Goal: Information Seeking & Learning: Check status

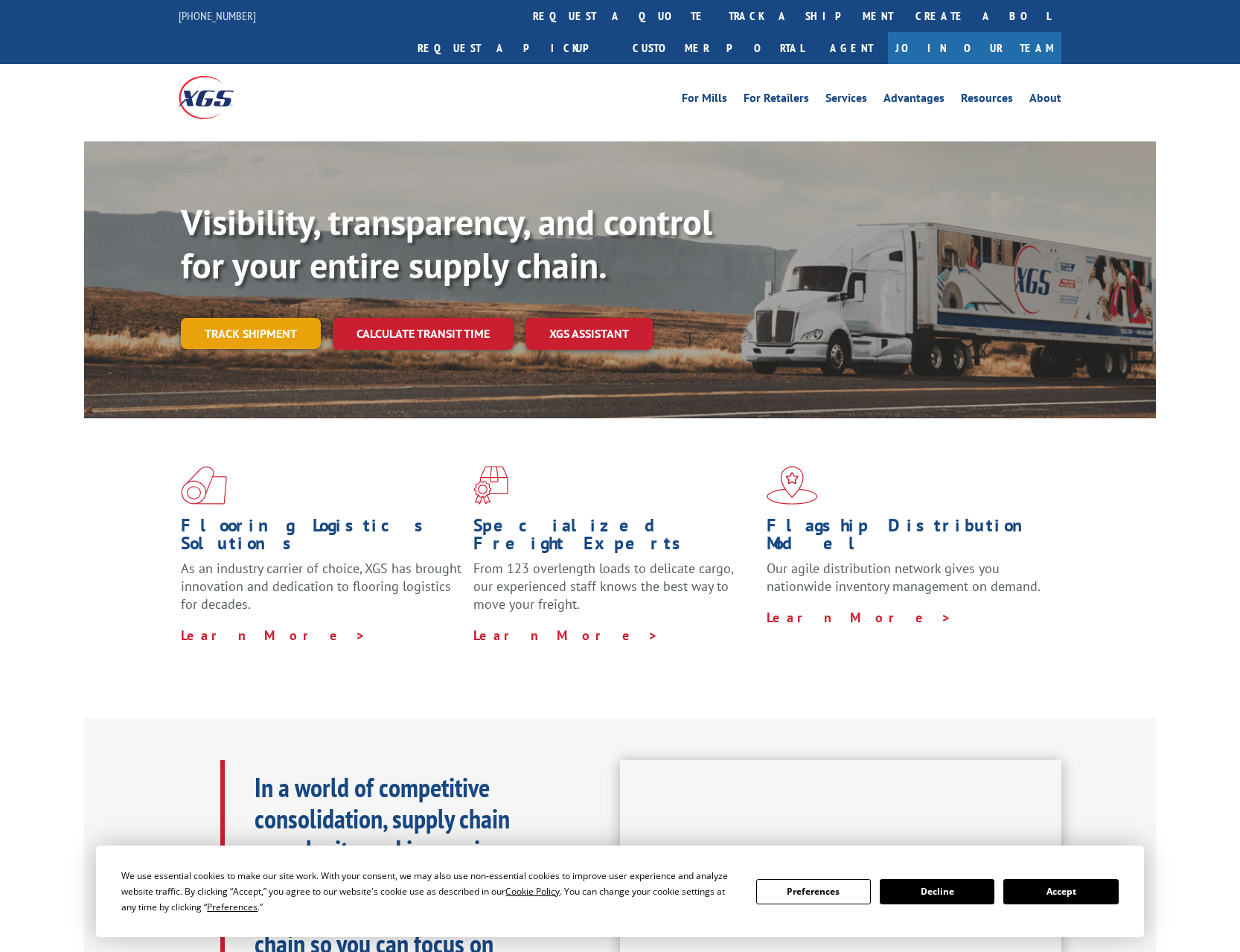
click at [257, 318] on link "Track shipment" at bounding box center [251, 333] width 140 height 31
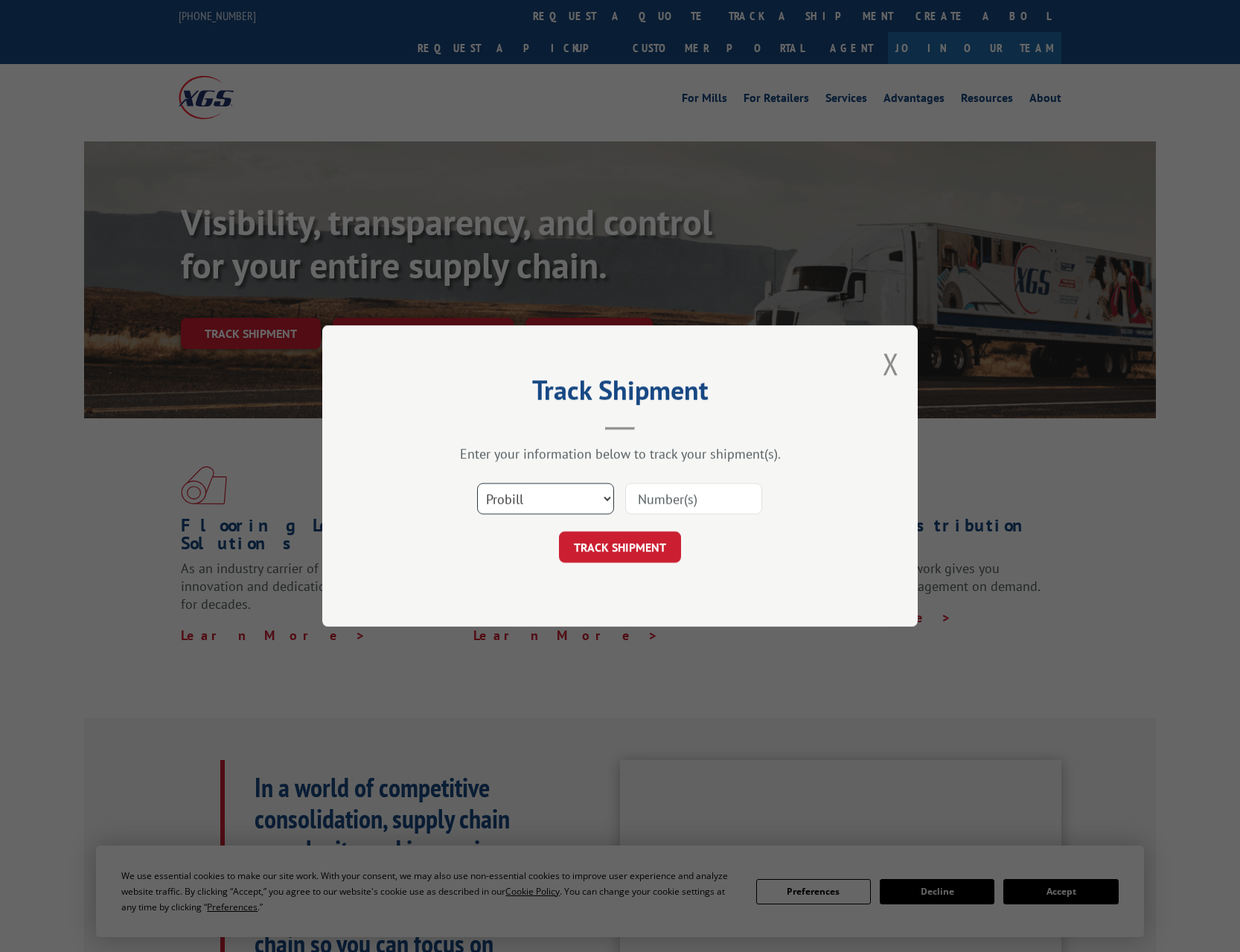
click at [534, 489] on select "Select category... Probill BOL PO" at bounding box center [545, 498] width 137 height 31
click at [683, 496] on input at bounding box center [693, 498] width 137 height 31
type input "17476701"
click at [608, 501] on select "Select category... Probill BOL PO" at bounding box center [545, 498] width 137 height 31
select select "bol"
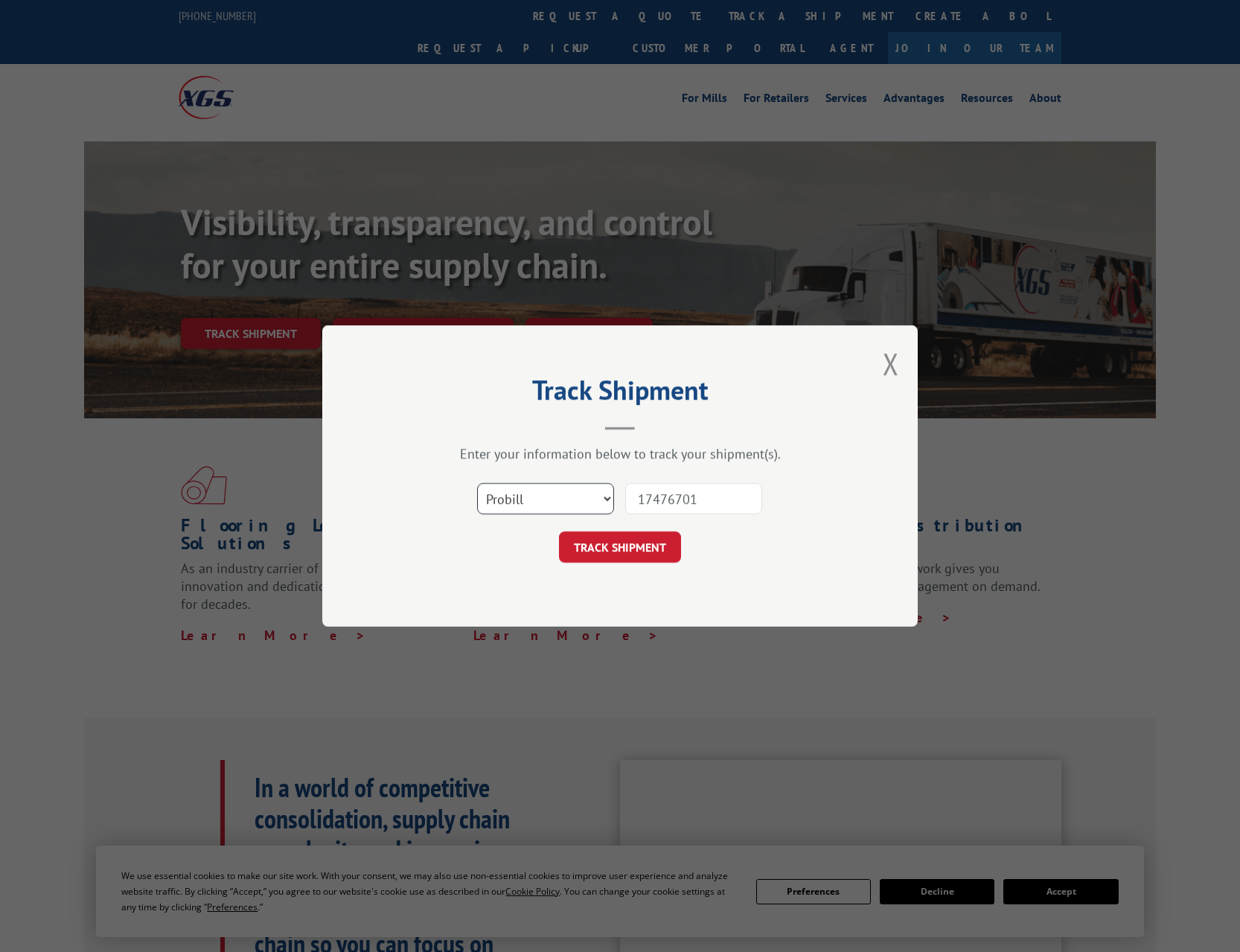
click at [477, 483] on select "Select category... Probill BOL PO" at bounding box center [545, 498] width 137 height 31
click at [632, 548] on button "TRACK SHIPMENT" at bounding box center [620, 546] width 122 height 31
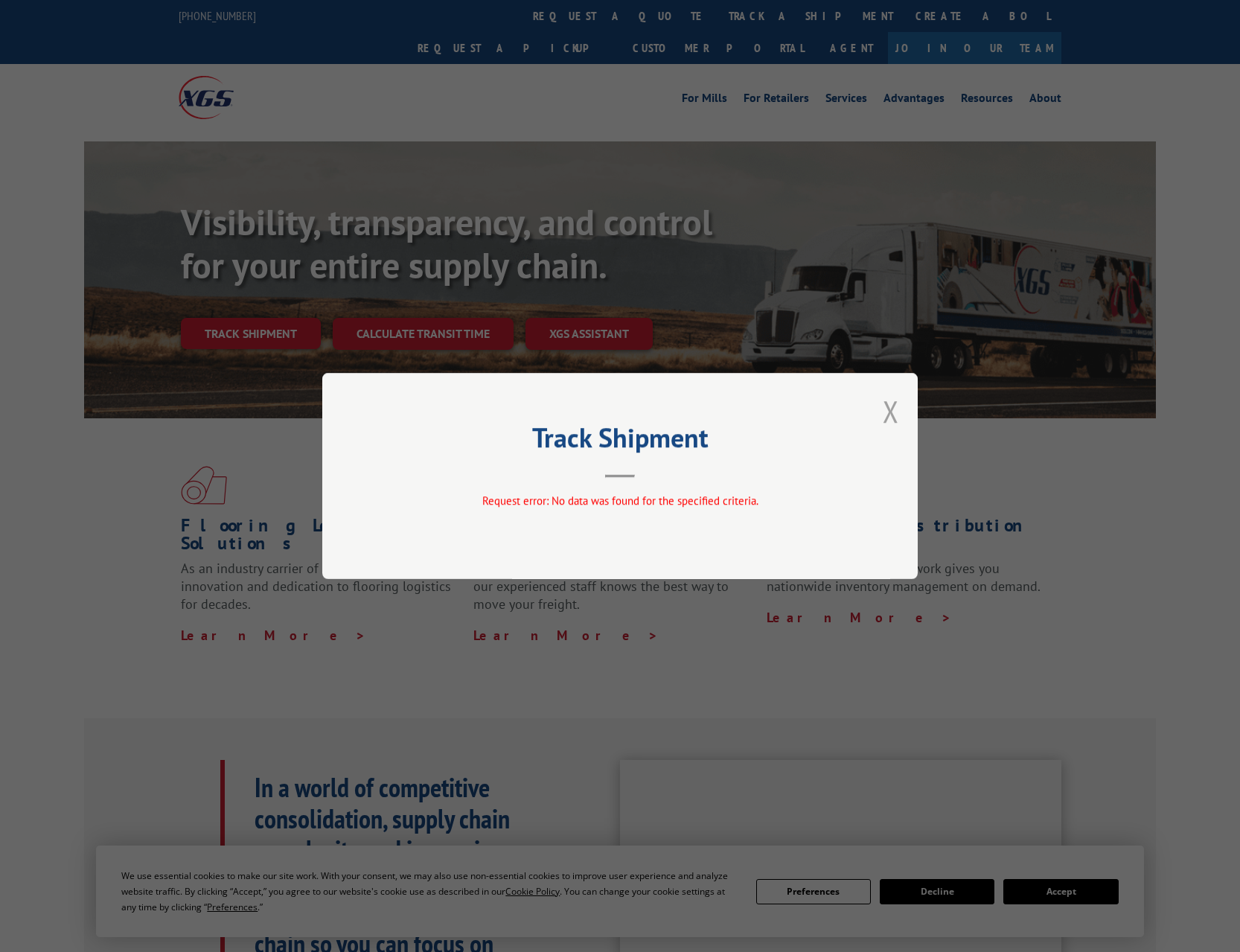
click at [886, 411] on button "Close modal" at bounding box center [891, 411] width 17 height 39
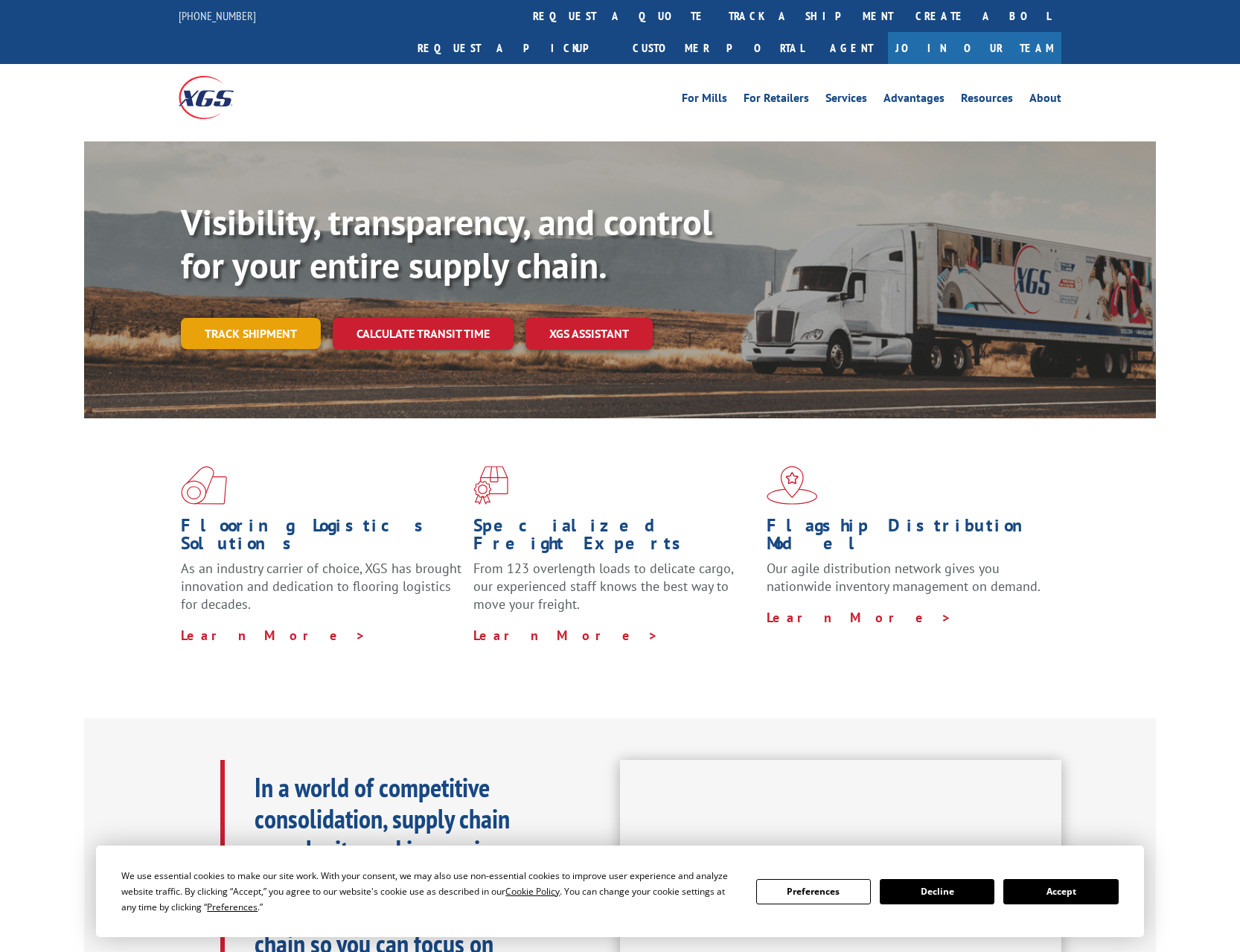
click at [239, 318] on link "Track shipment" at bounding box center [251, 333] width 140 height 31
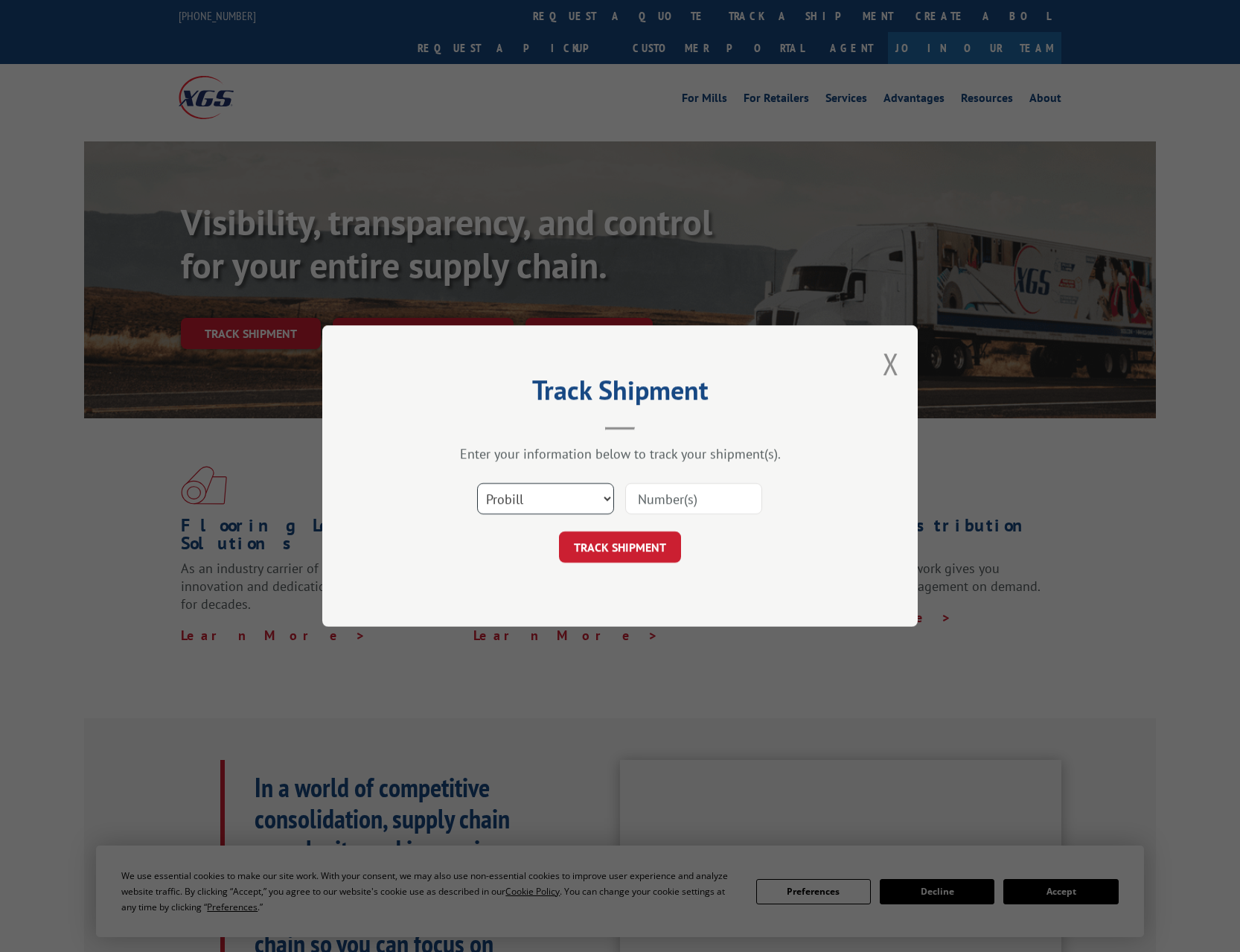
click at [570, 502] on select "Select category... Probill BOL PO" at bounding box center [545, 498] width 137 height 31
click at [712, 494] on input at bounding box center [693, 498] width 137 height 31
type input "17476701"
click button "TRACK SHIPMENT" at bounding box center [620, 546] width 122 height 31
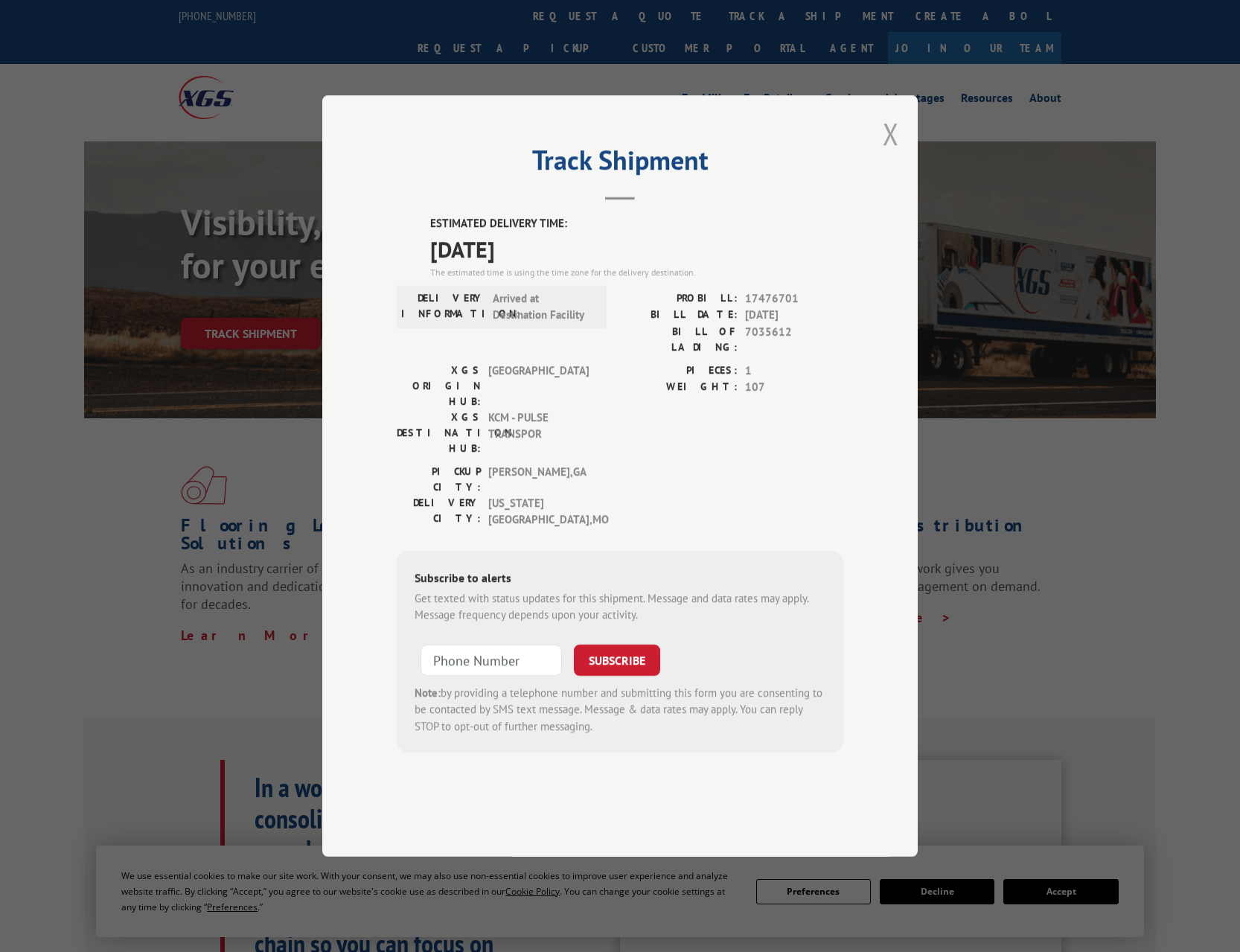
click at [891, 153] on button "Close modal" at bounding box center [891, 134] width 17 height 39
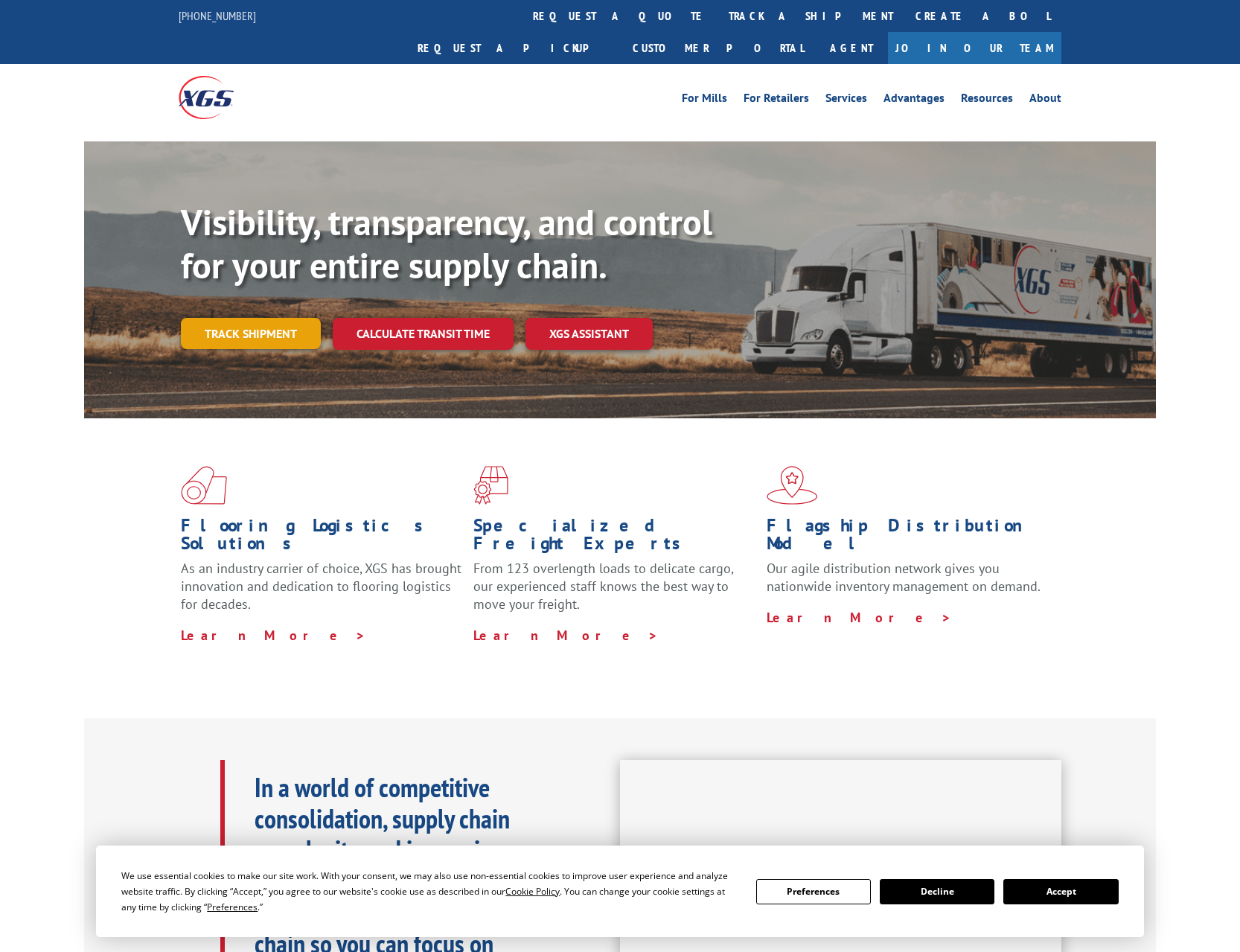
click at [295, 318] on link "Track shipment" at bounding box center [251, 333] width 140 height 31
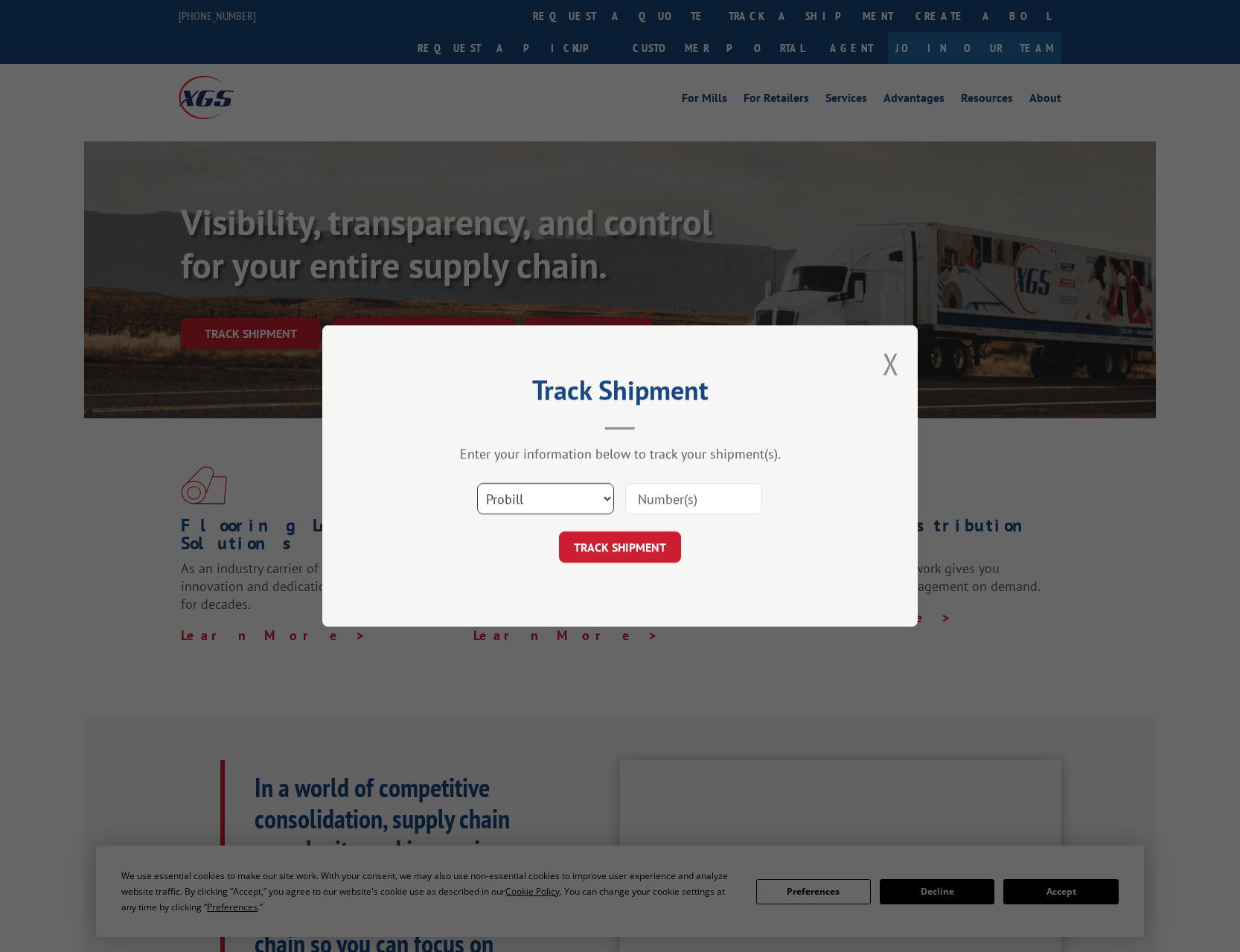
click at [605, 494] on select "Select category... Probill BOL PO" at bounding box center [545, 498] width 137 height 31
select select "bol"
click at [477, 483] on select "Select category... Probill BOL PO" at bounding box center [545, 498] width 137 height 31
click at [672, 504] on input at bounding box center [693, 498] width 137 height 31
type input "17477517"
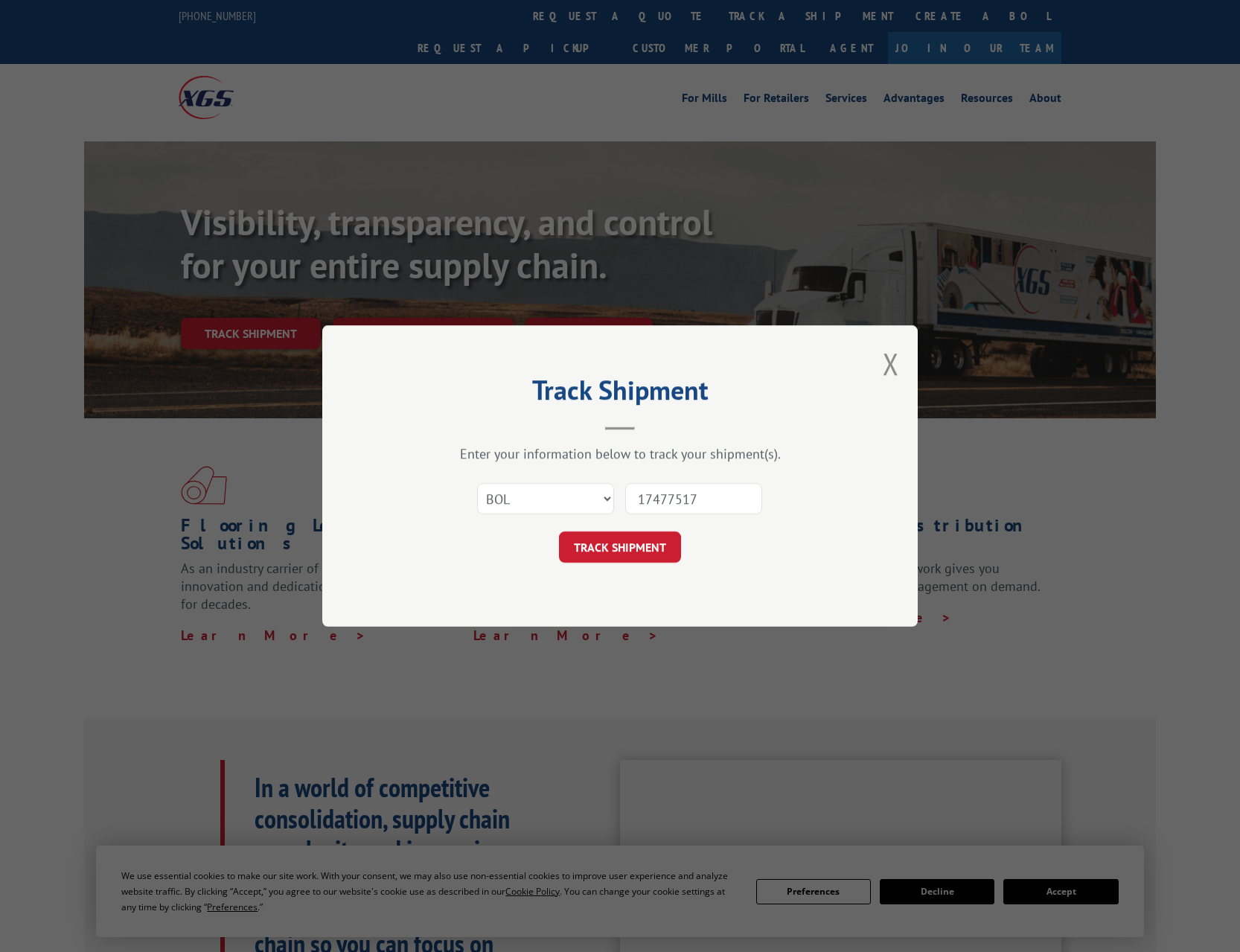
click button "TRACK SHIPMENT" at bounding box center [620, 546] width 122 height 31
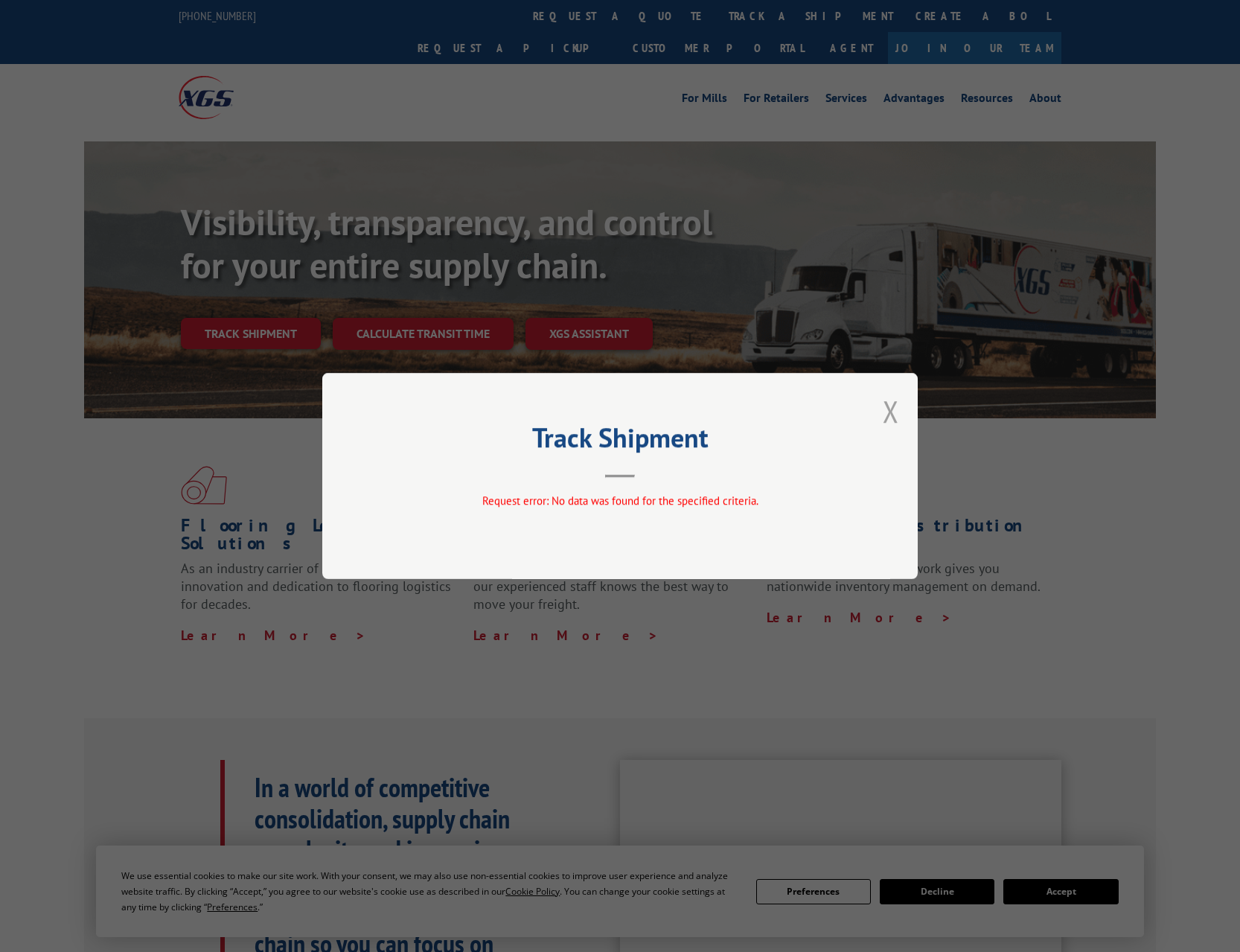
click at [893, 411] on button "Close modal" at bounding box center [891, 411] width 17 height 39
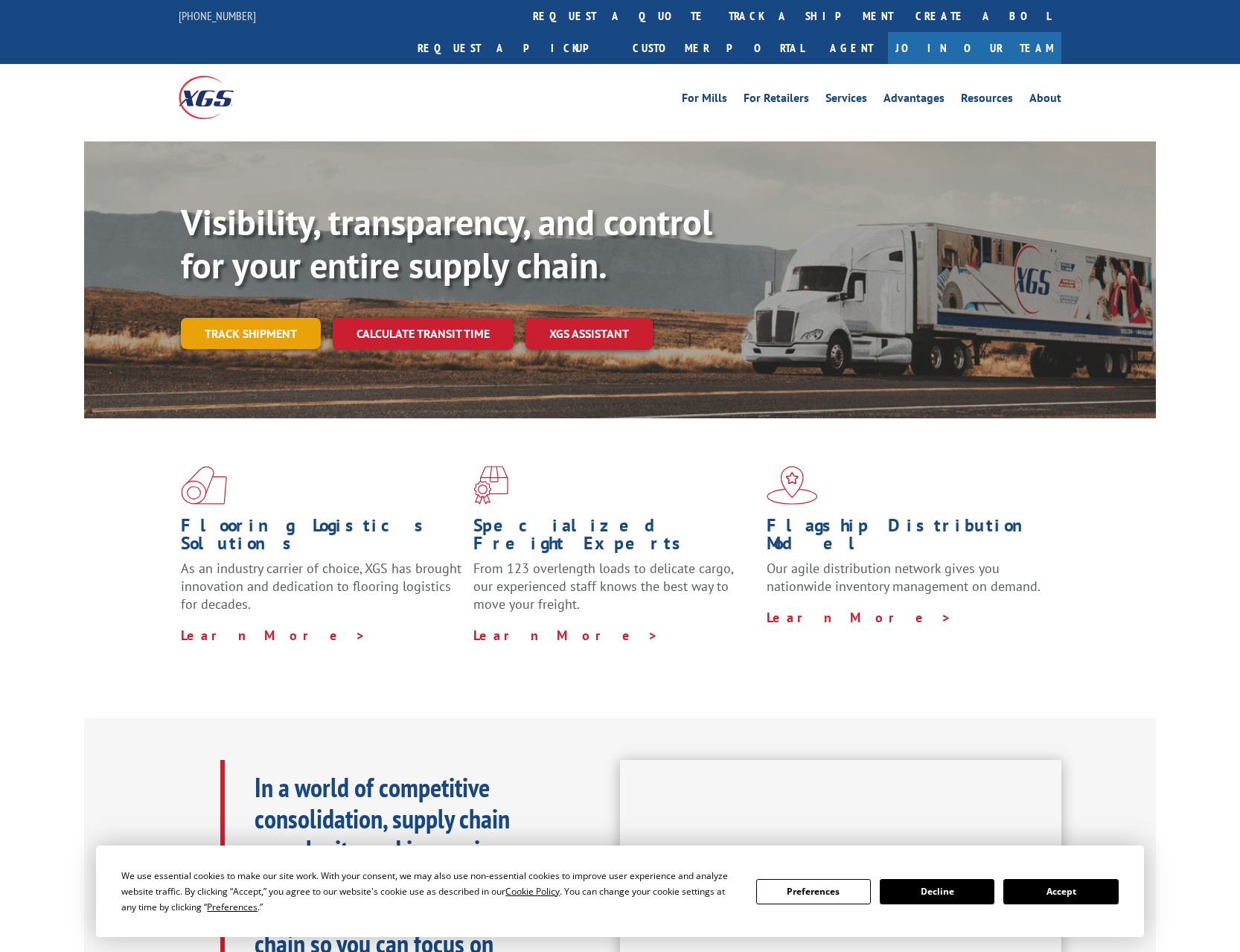
click at [286, 318] on link "Track shipment" at bounding box center [251, 333] width 140 height 31
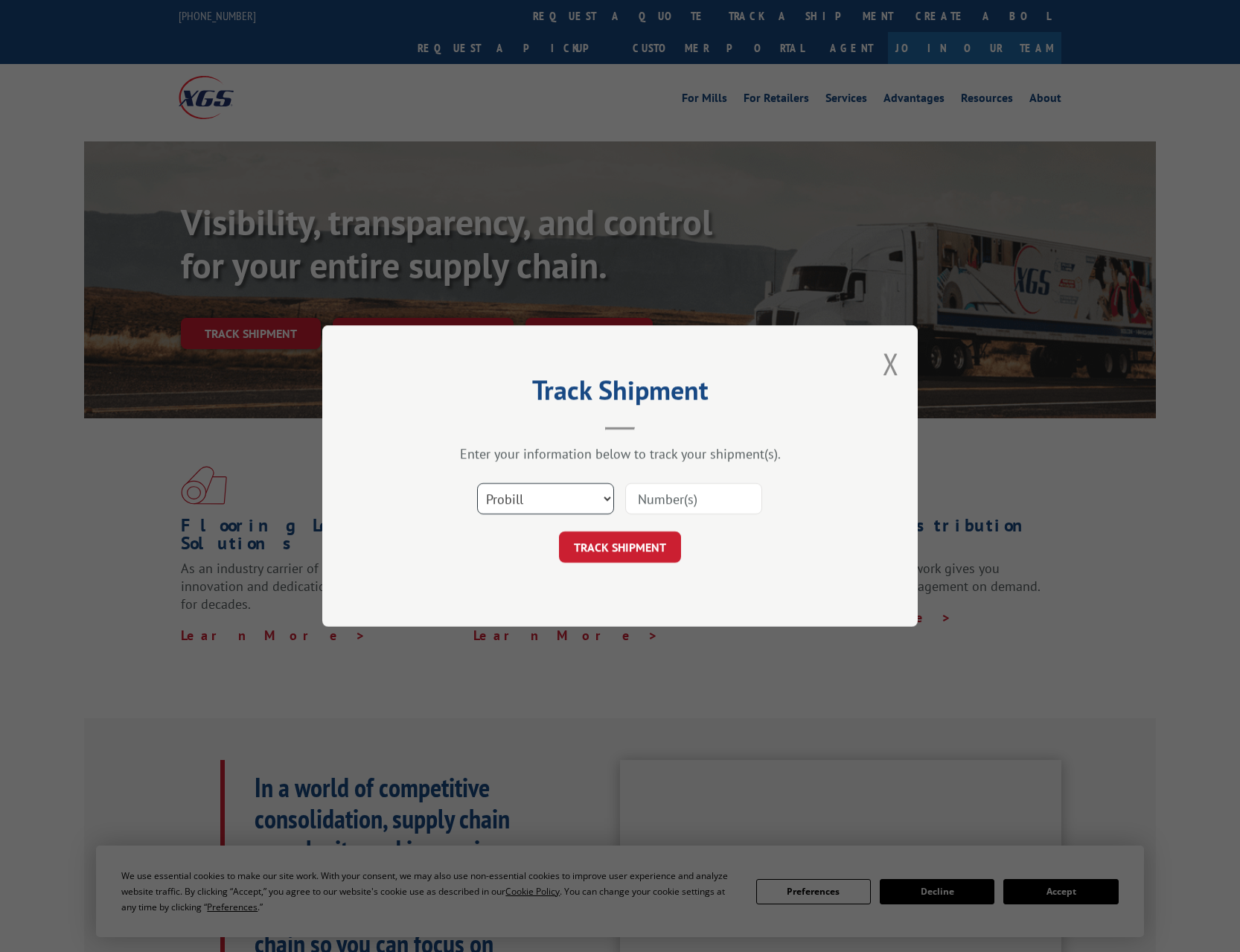
click at [588, 494] on select "Select category... Probill BOL PO" at bounding box center [545, 498] width 137 height 31
select select "bol"
click at [477, 483] on select "Select category... Probill BOL PO" at bounding box center [545, 498] width 137 height 31
click at [676, 502] on input at bounding box center [693, 498] width 137 height 31
type input "17233363"
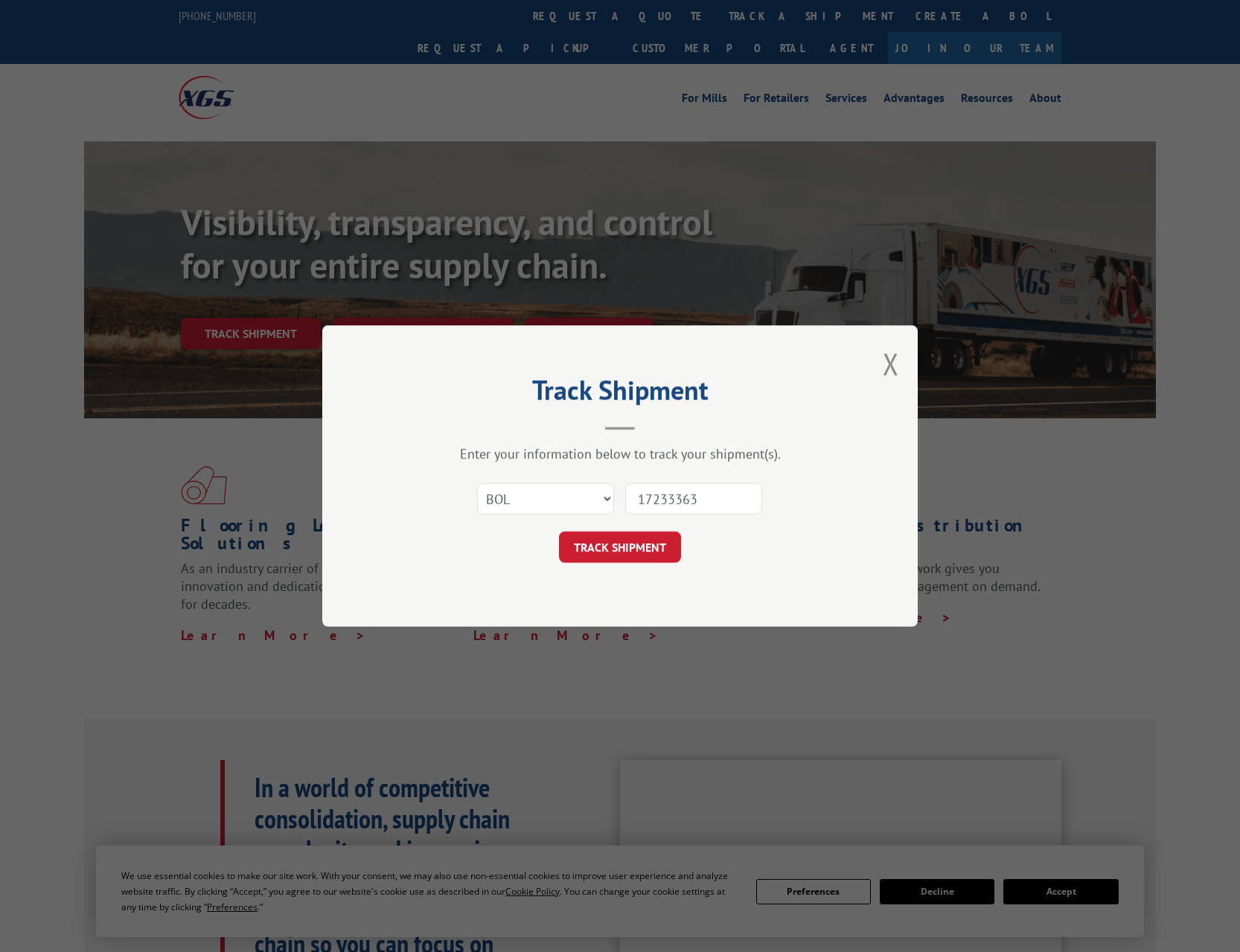
click button "TRACK SHIPMENT" at bounding box center [620, 546] width 122 height 31
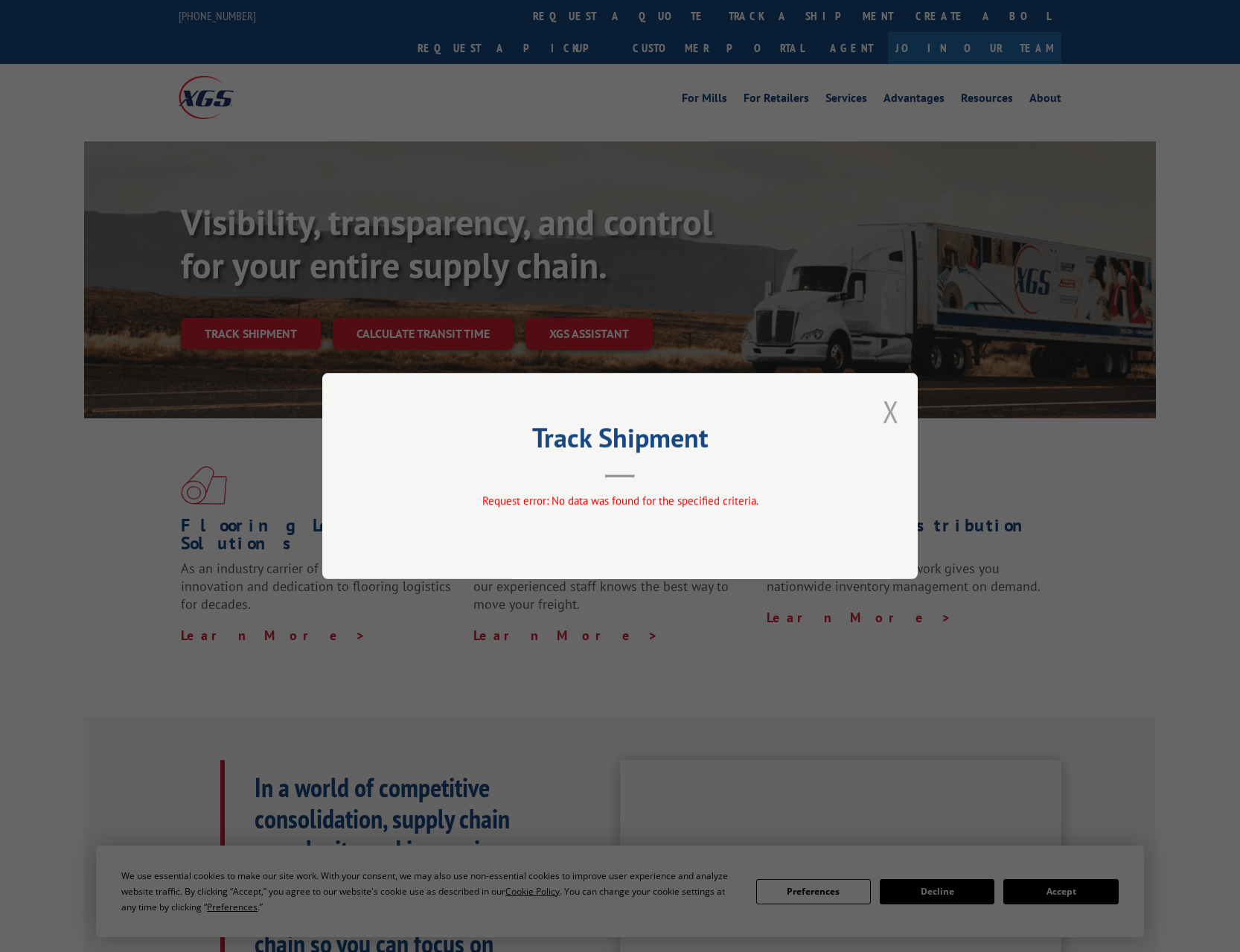
click at [890, 411] on button "Close modal" at bounding box center [891, 411] width 17 height 39
